Goal: Task Accomplishment & Management: Manage account settings

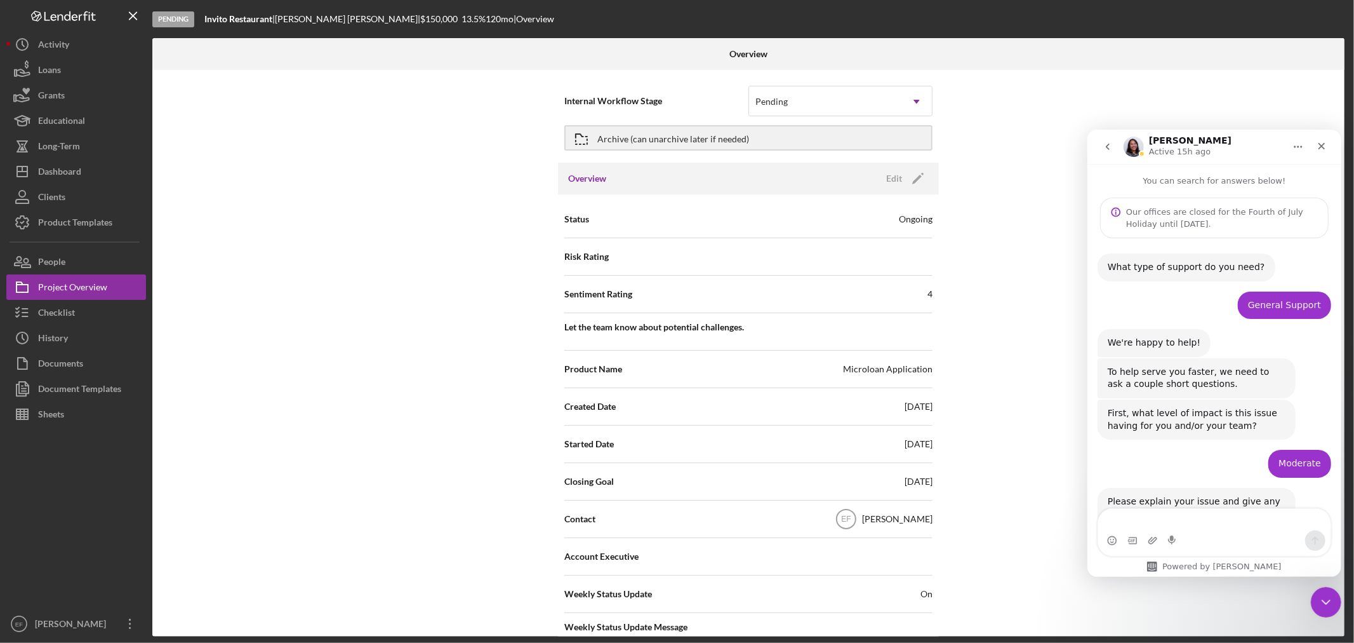
scroll to position [344, 0]
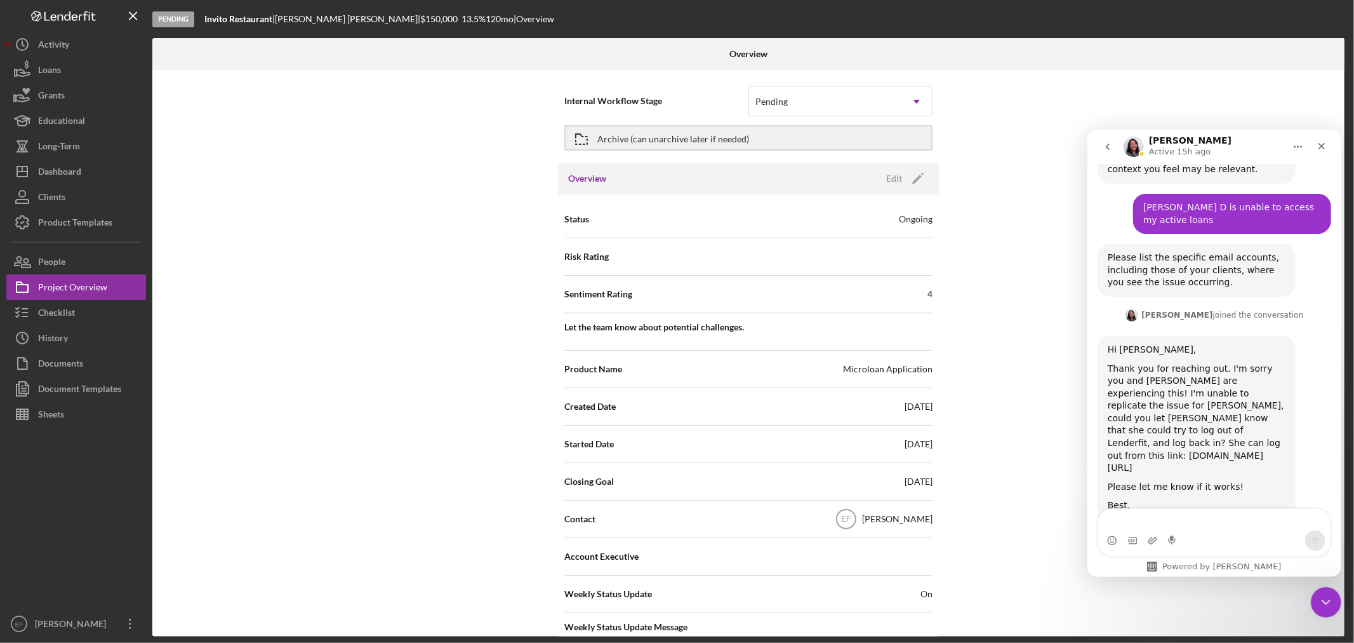
drag, startPoint x: 334, startPoint y: 379, endPoint x: 325, endPoint y: 385, distance: 10.6
click at [335, 378] on div "Internal Workflow Stage Pending Icon/Dropdown Arrow Archive (can unarchive late…" at bounding box center [748, 353] width 1192 height 566
drag, startPoint x: 65, startPoint y: 552, endPoint x: 173, endPoint y: 359, distance: 221.2
click at [67, 551] on div at bounding box center [76, 519] width 140 height 184
click at [70, 170] on div "Dashboard" at bounding box center [59, 173] width 43 height 29
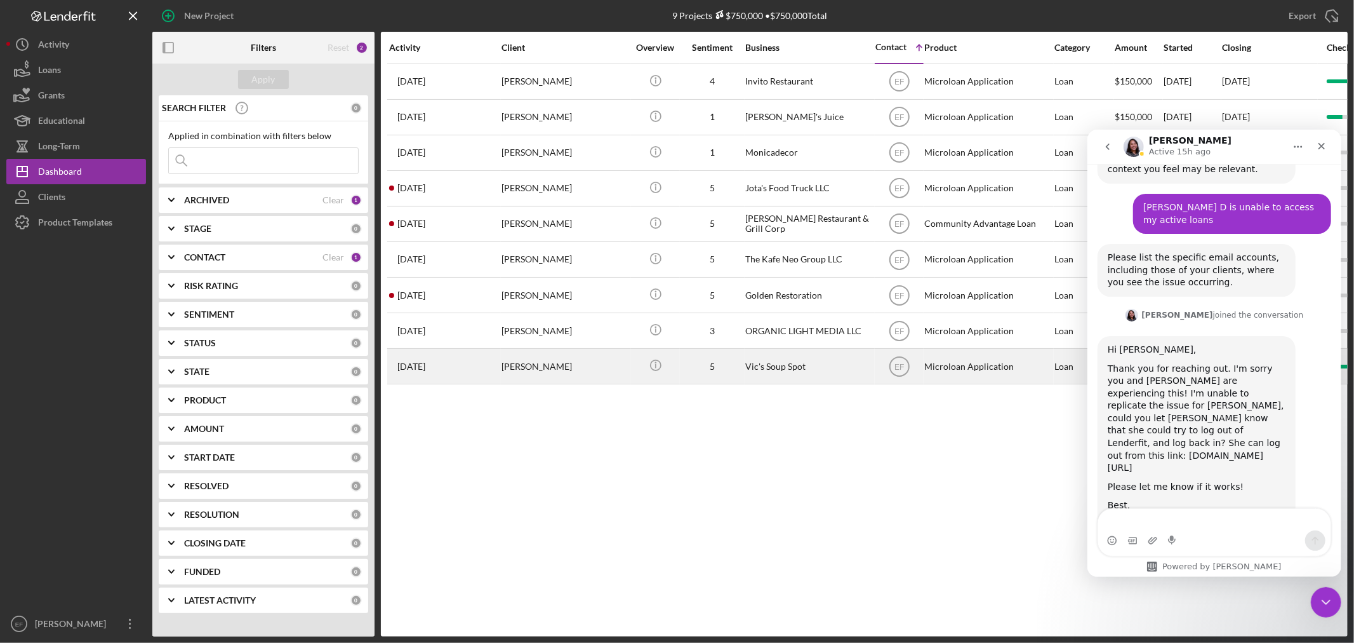
click at [591, 357] on div "[PERSON_NAME]" at bounding box center [565, 366] width 127 height 34
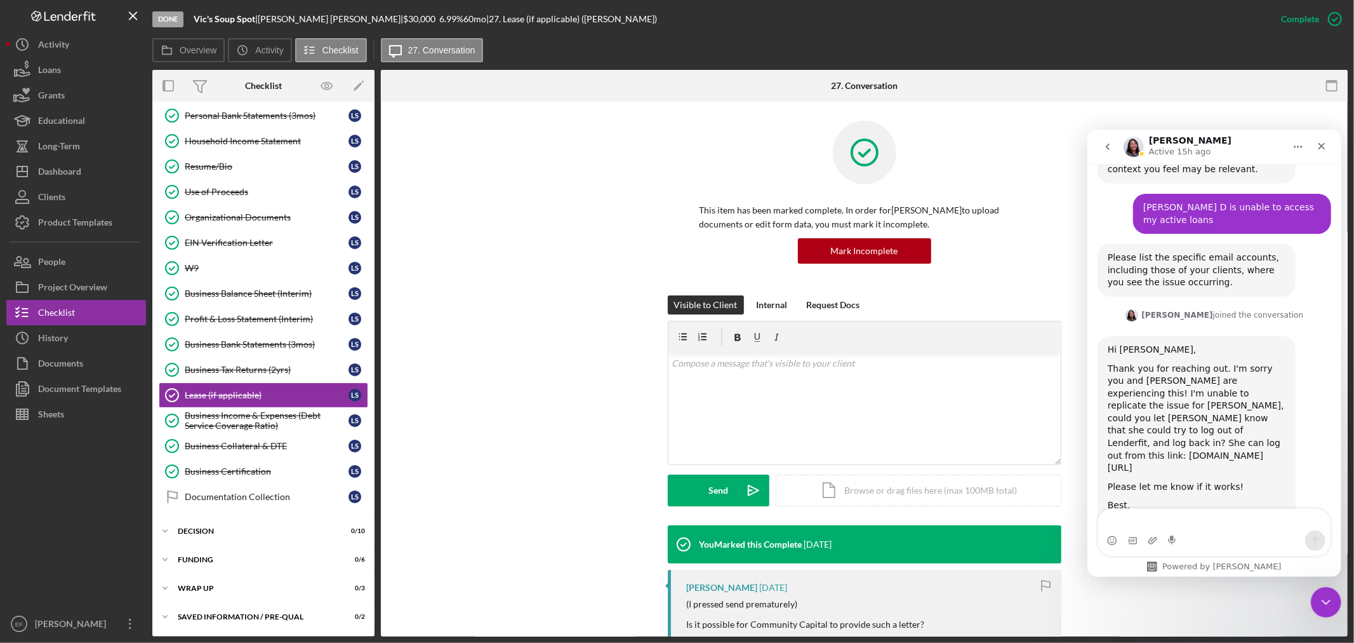
scroll to position [167, 0]
click at [357, 87] on polygon "button" at bounding box center [358, 87] width 9 height 9
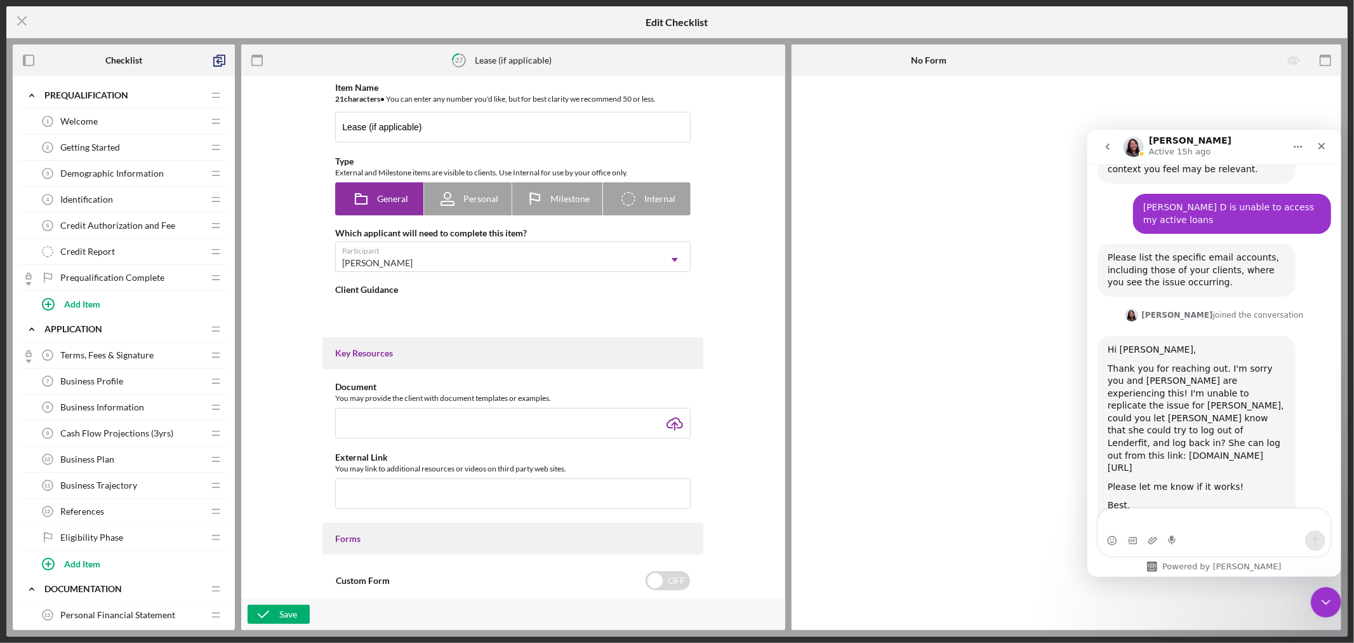
type textarea "<div>Please upload a copy of your business lease agreement, if applicable.<br><…"
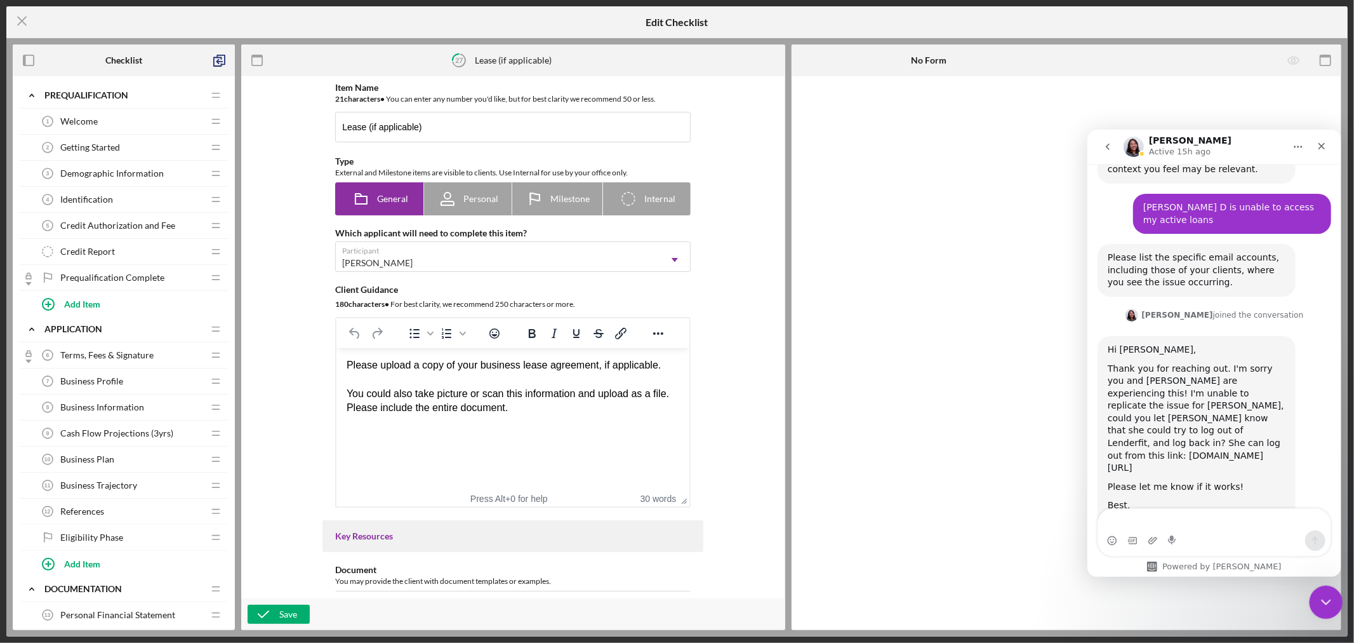
click at [1329, 599] on icon "Close Intercom Messenger" at bounding box center [1324, 599] width 15 height 15
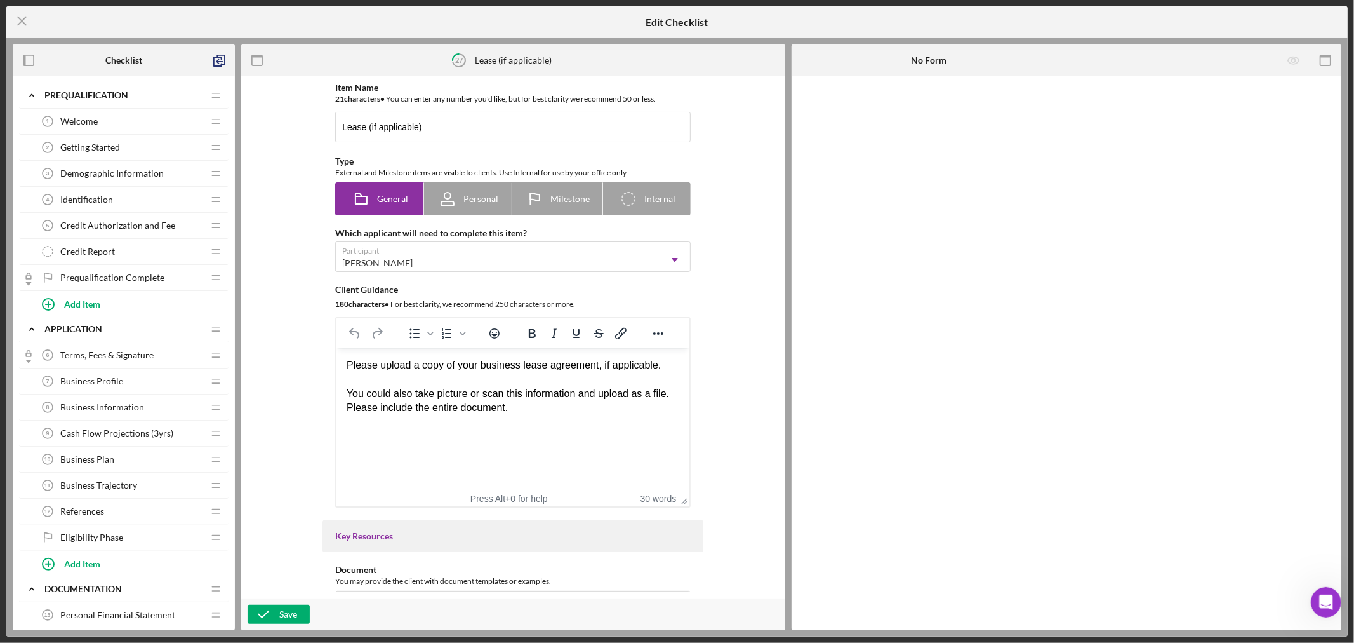
scroll to position [344, 0]
click at [751, 404] on div "Item Name 21 character s • You can enter any number you'd like, but for best cl…" at bounding box center [513, 337] width 531 height 509
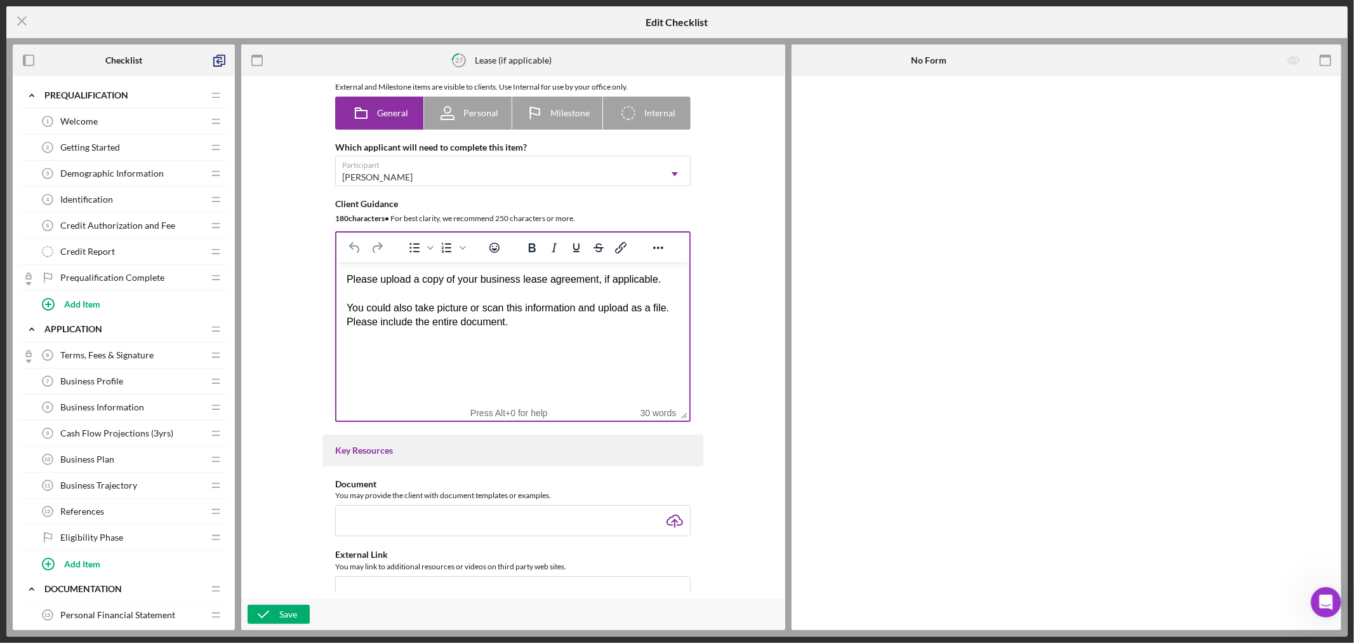
scroll to position [0, 0]
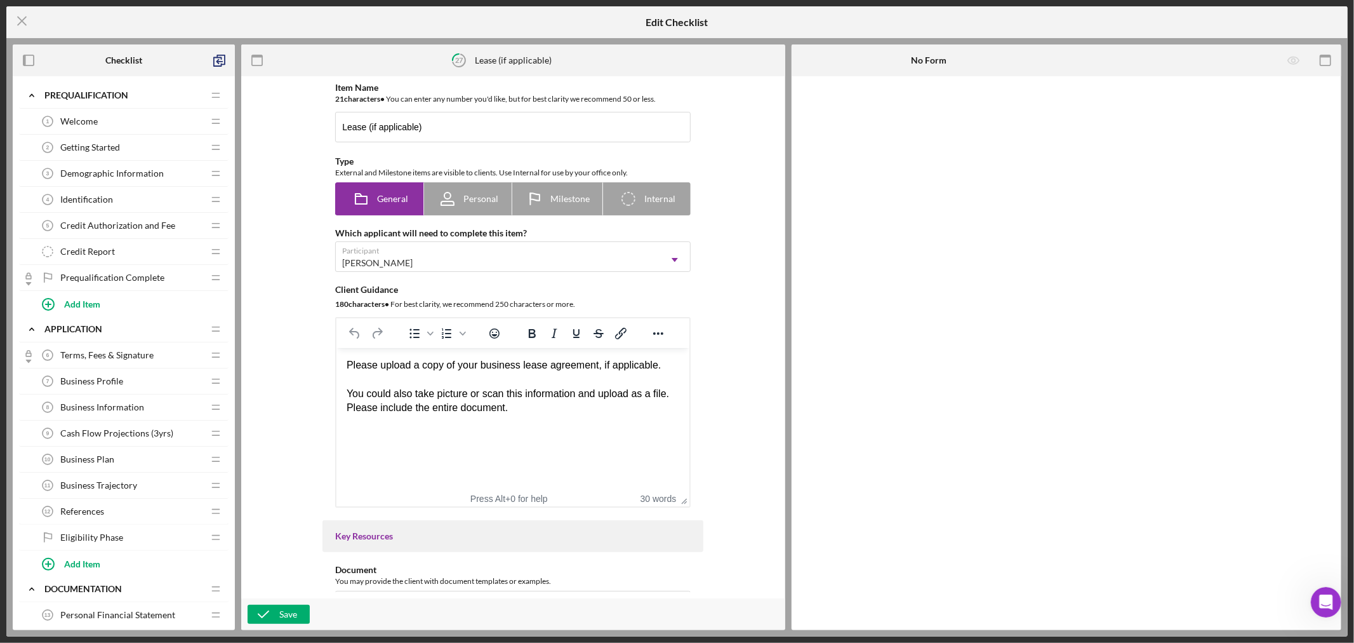
click at [102, 119] on div "Welcome 1 Welcome" at bounding box center [119, 121] width 168 height 25
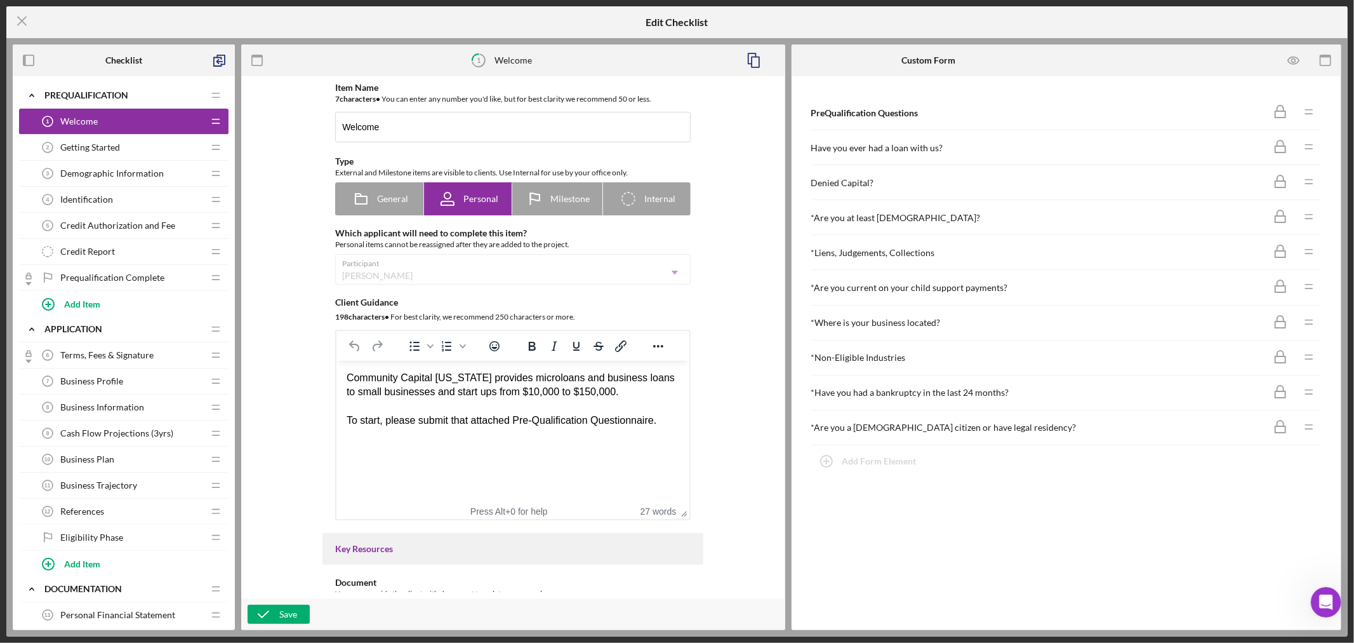
click at [712, 221] on div "Item Name 7 character s • You can enter any number you'd like, but for best cla…" at bounding box center [513, 337] width 531 height 509
click at [17, 22] on icon "Icon/Menu Close" at bounding box center [22, 21] width 32 height 32
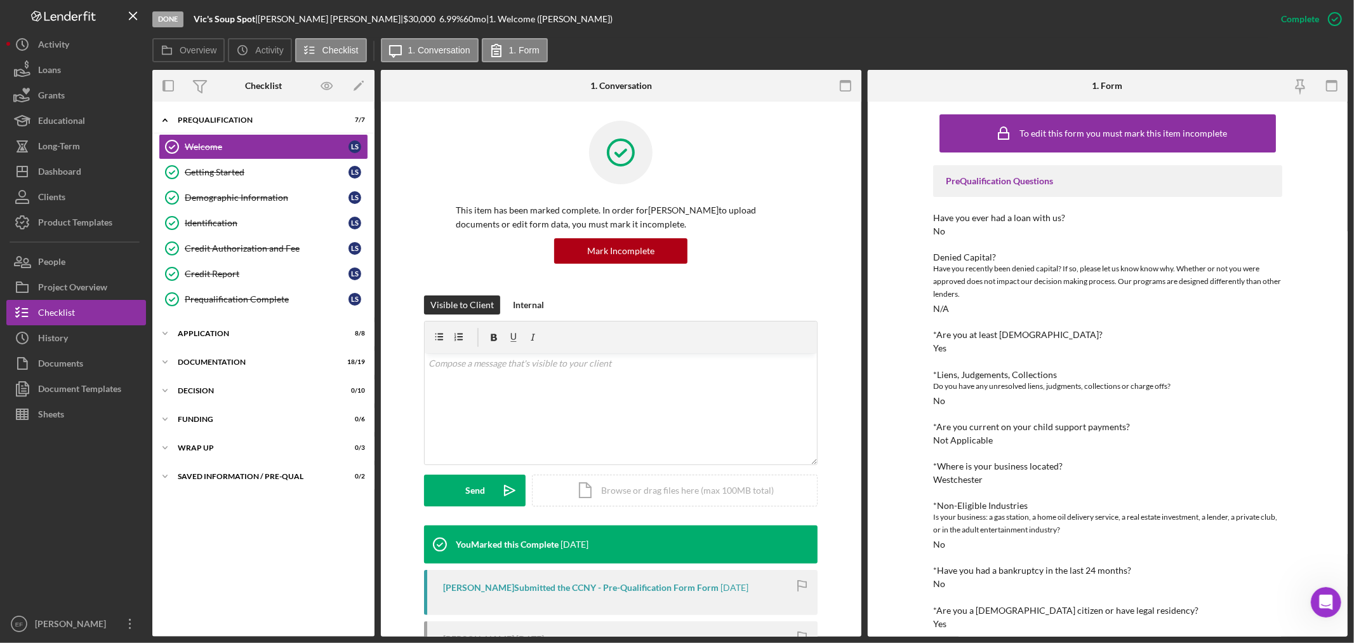
click at [251, 557] on div "Icon/Expander Prequalification 7 / 7 Welcome Welcome L S Getting Started Gettin…" at bounding box center [263, 369] width 222 height 522
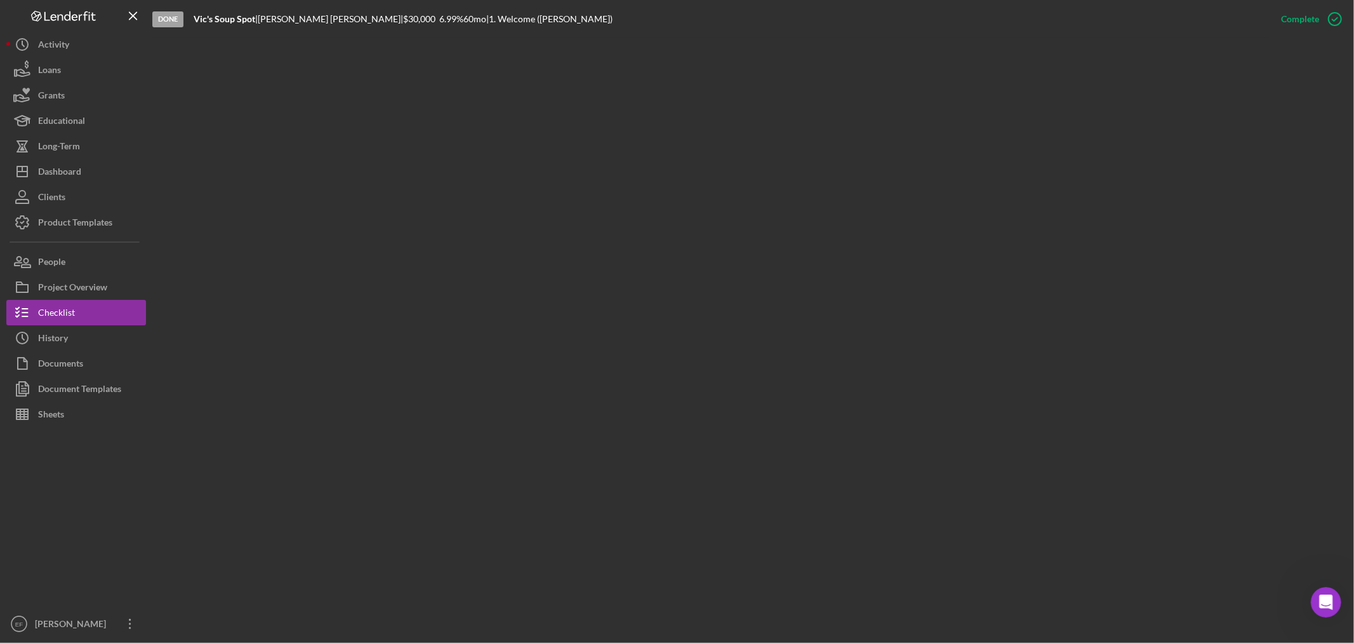
scroll to position [344, 0]
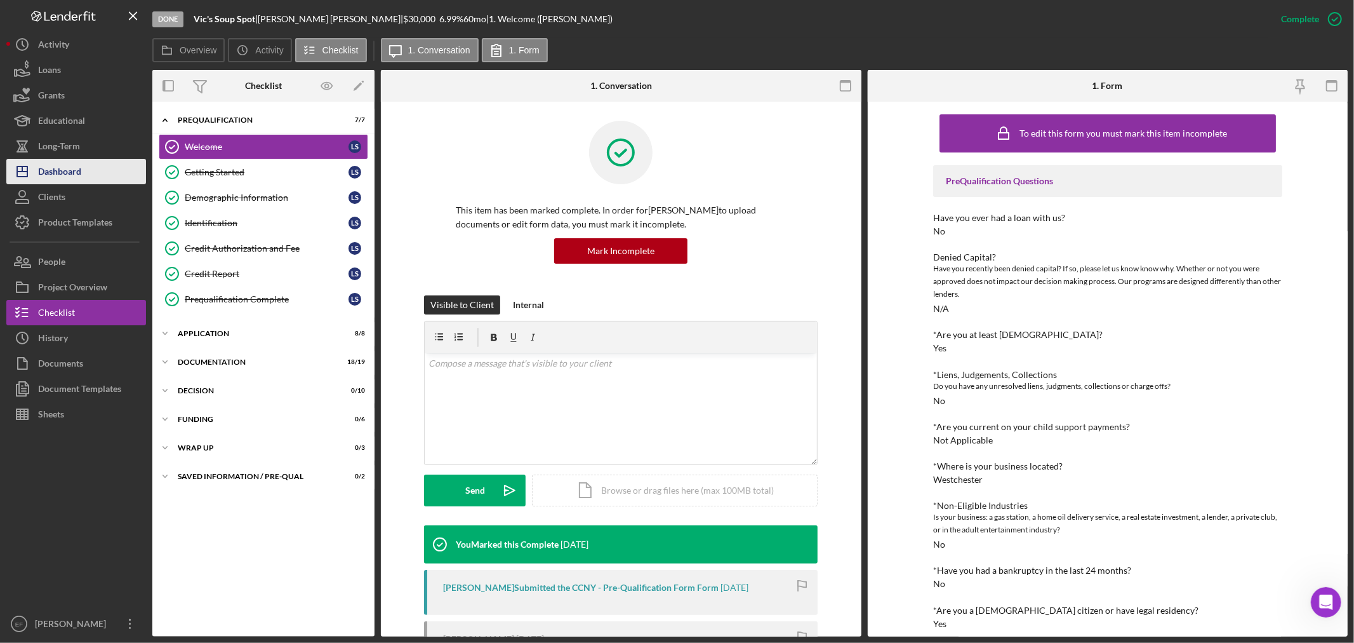
click at [72, 171] on div "Dashboard" at bounding box center [59, 173] width 43 height 29
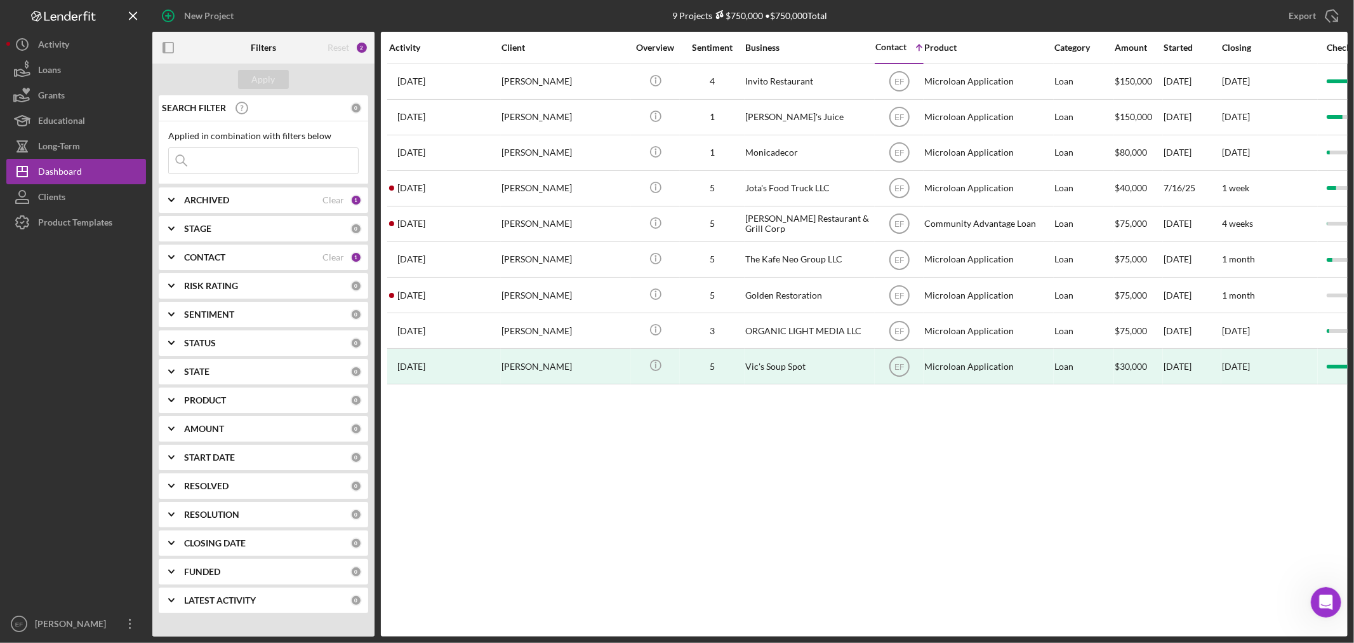
click at [878, 464] on div "Activity Client Overview Sentiment Business Contact Icon/Table Sort Arrow Produ…" at bounding box center [864, 334] width 967 height 604
